Goal: Download file/media

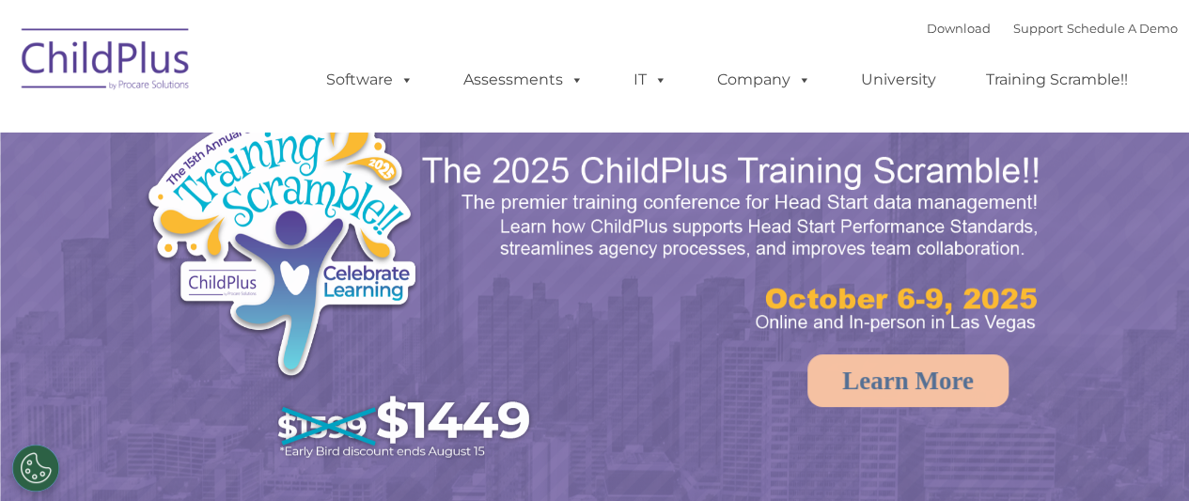
select select "MEDIUM"
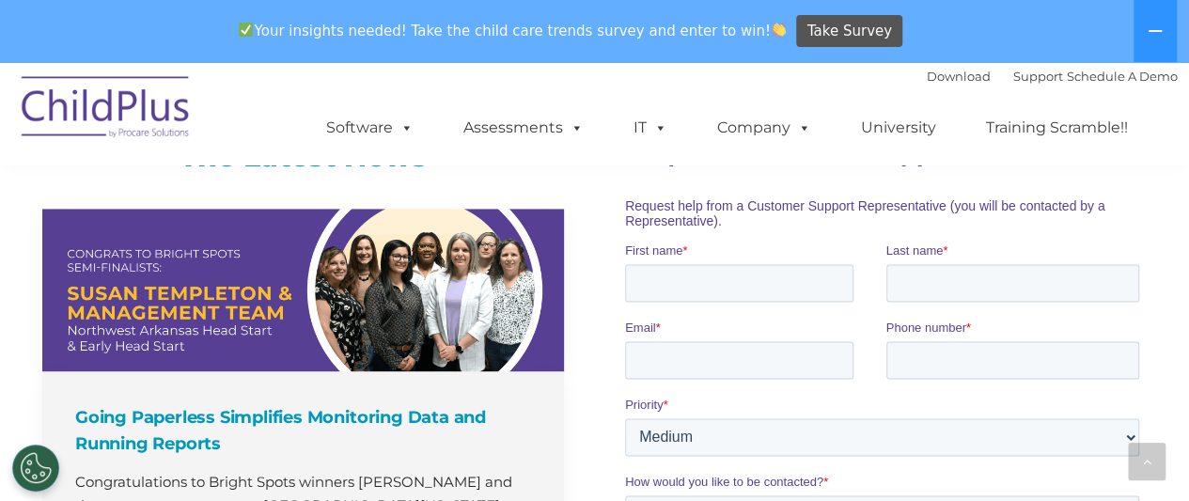
scroll to position [1269, 0]
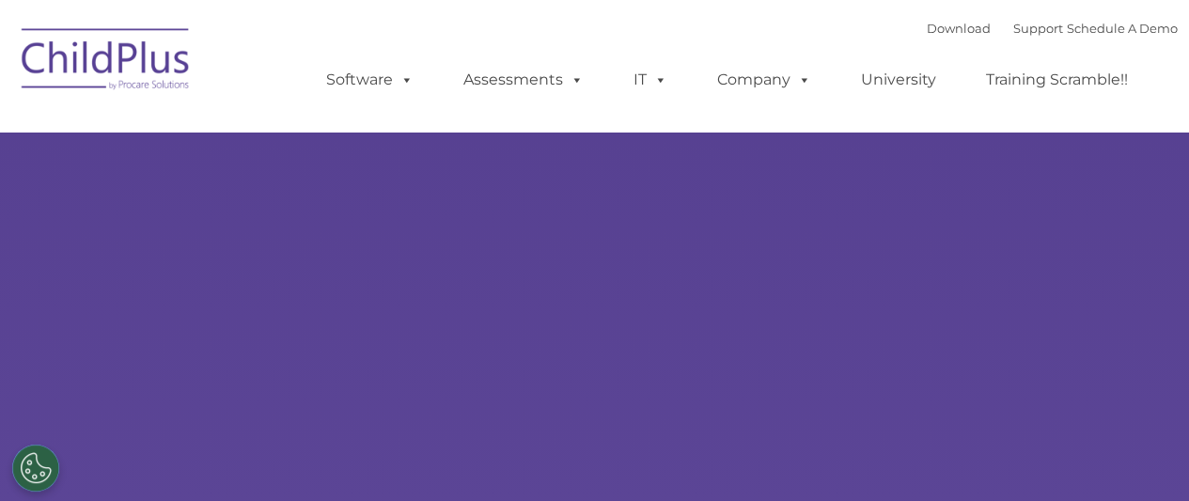
select select "MEDIUM"
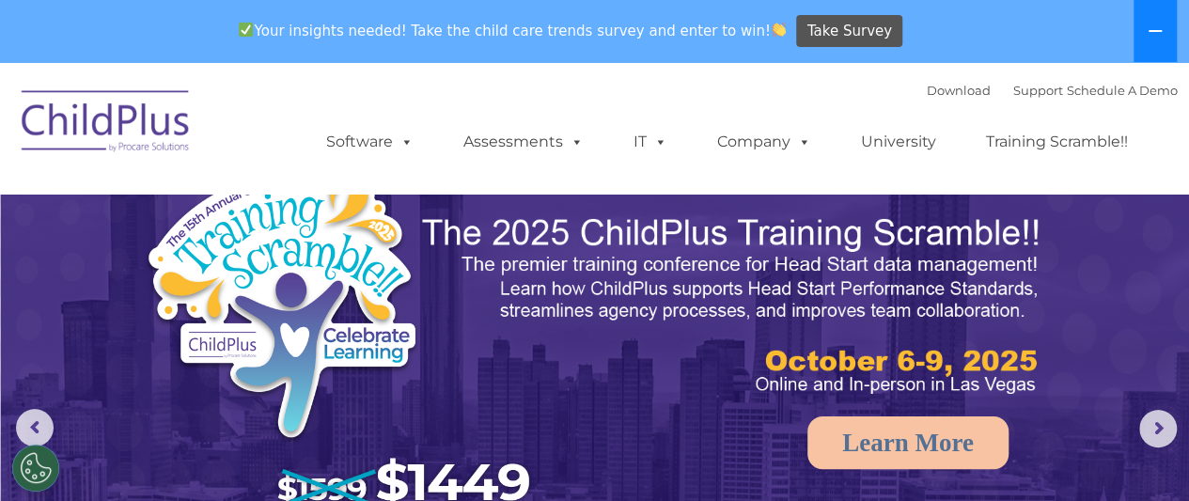
click at [1167, 35] on button at bounding box center [1155, 31] width 43 height 62
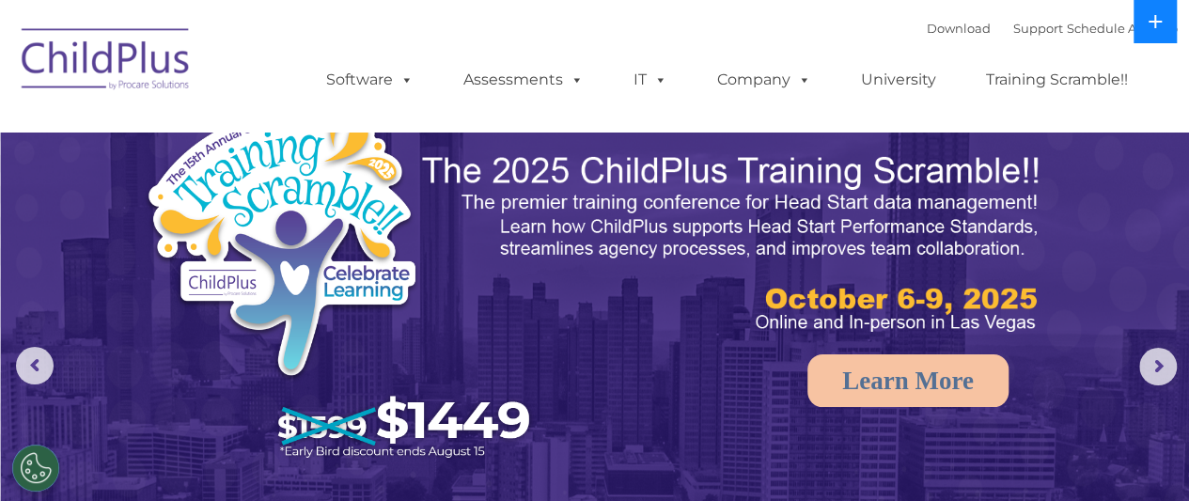
click at [1167, 35] on button at bounding box center [1155, 21] width 43 height 43
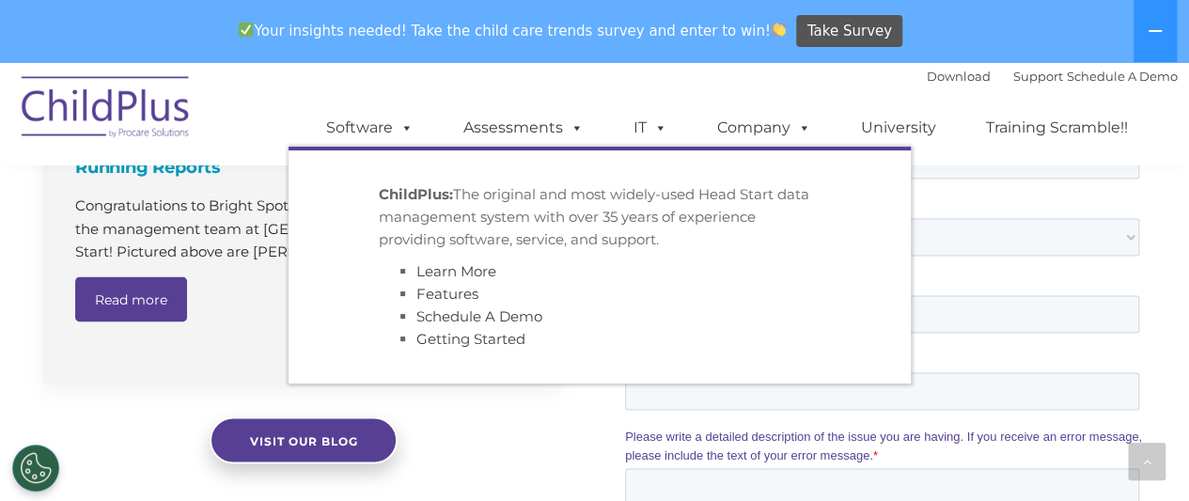
scroll to position [1563, 0]
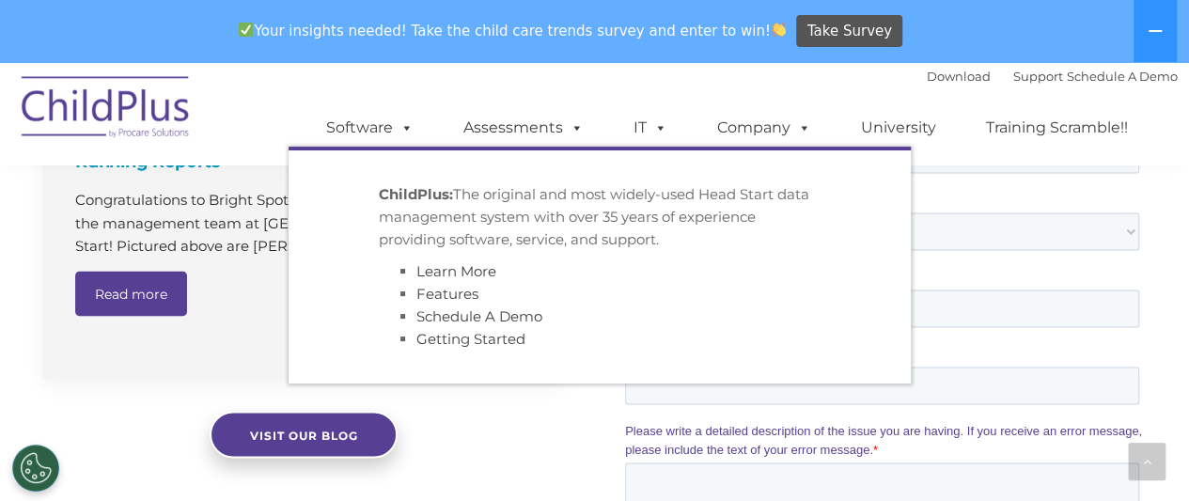
click at [462, 402] on div "Going Paperless Simplifies Monitoring Data and Running Reports Congratulations …" at bounding box center [303, 168] width 522 height 485
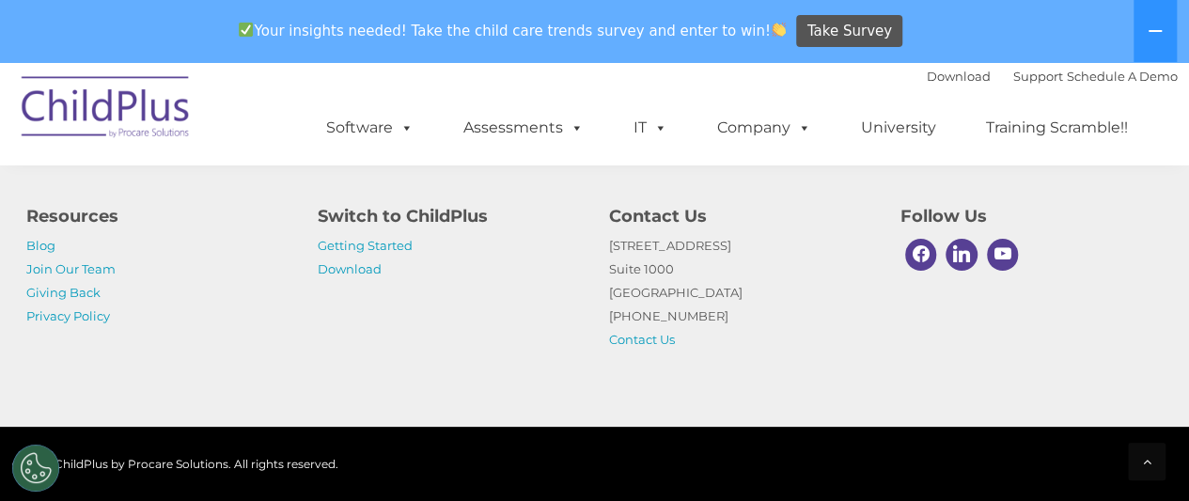
scroll to position [2384, 0]
click at [957, 78] on link "Download" at bounding box center [959, 76] width 64 height 15
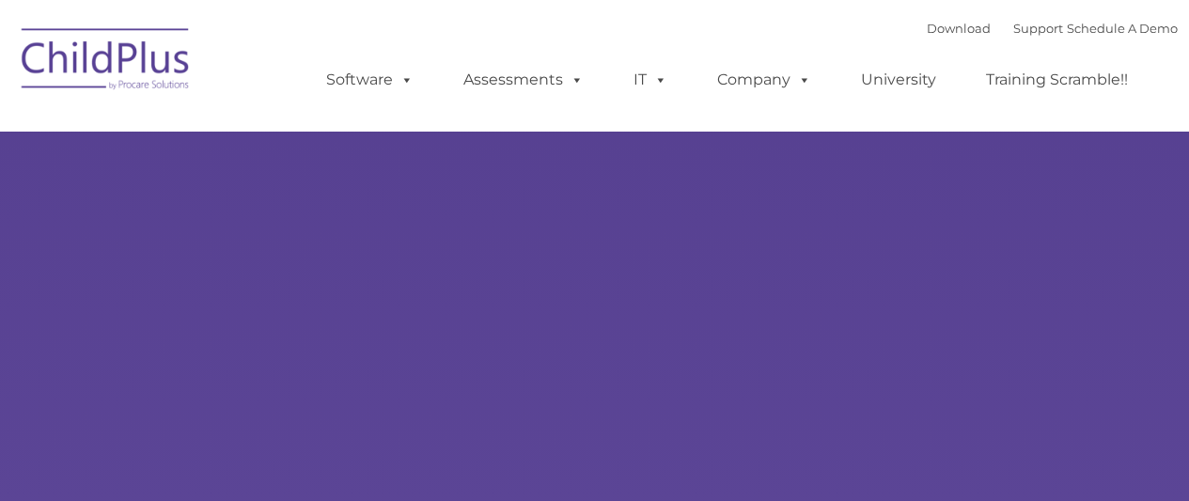
type input ""
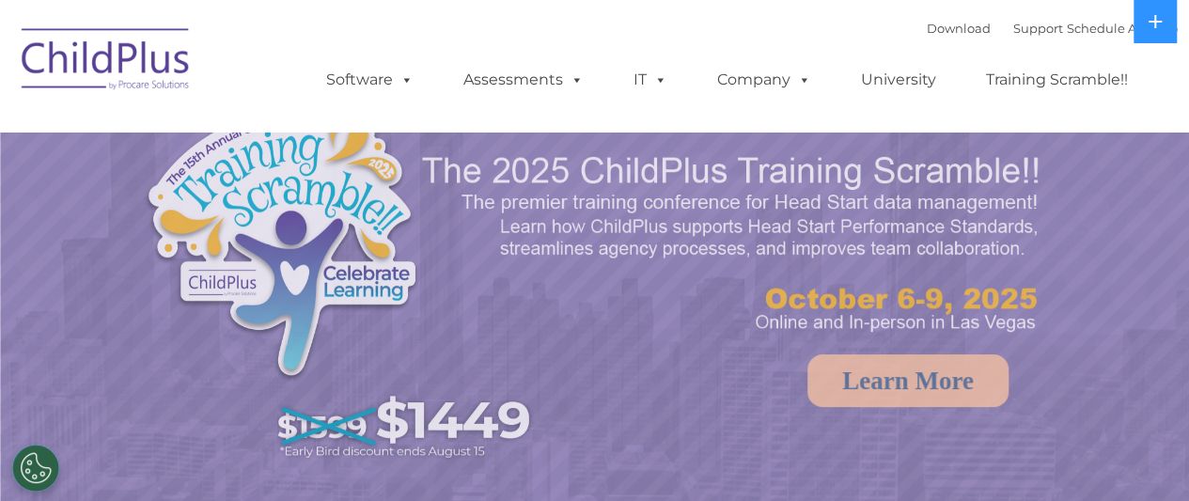
select select "MEDIUM"
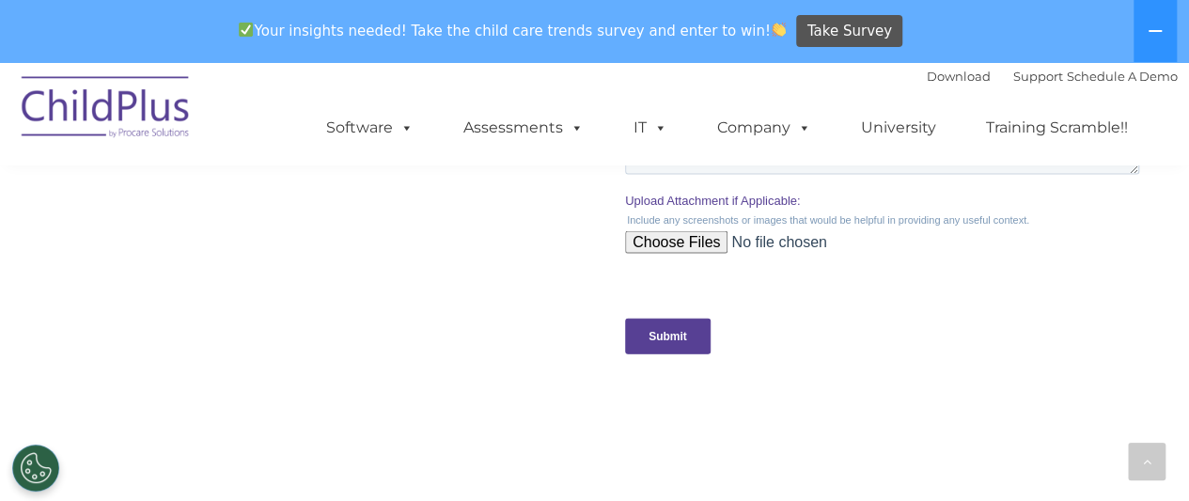
scroll to position [1630, 0]
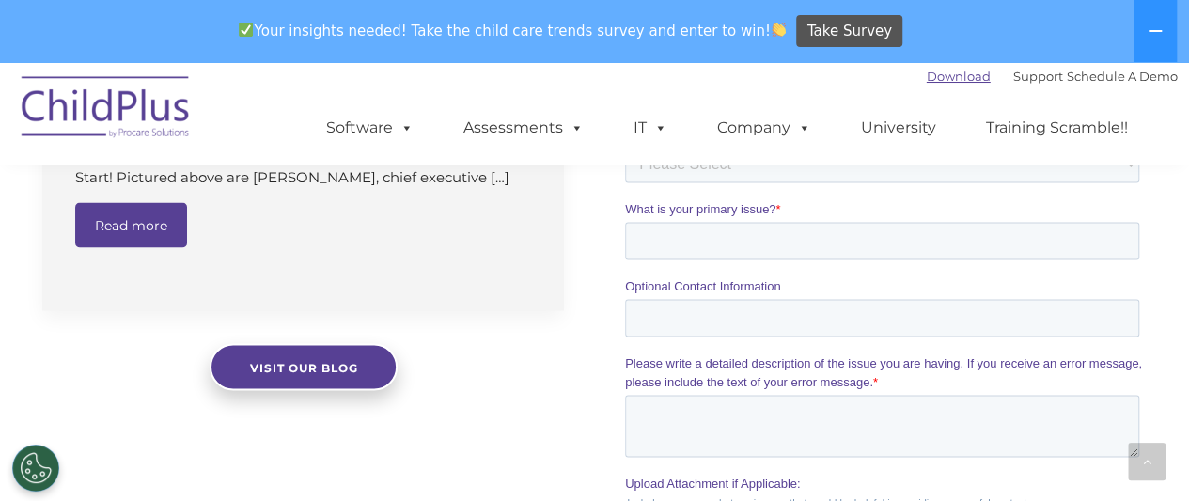
click at [927, 70] on link "Download" at bounding box center [959, 76] width 64 height 15
